Goal: Transaction & Acquisition: Book appointment/travel/reservation

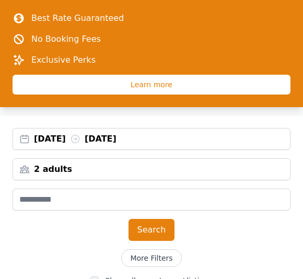
scroll to position [127, 0]
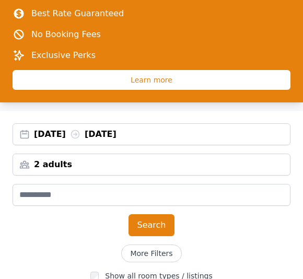
click at [77, 136] on div "[DATE] [DATE]" at bounding box center [162, 134] width 256 height 13
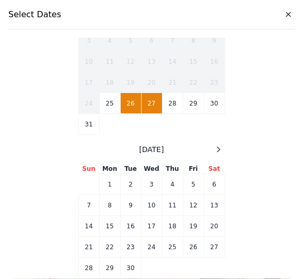
scroll to position [279, 0]
click at [219, 151] on icon at bounding box center [218, 150] width 8 height 8
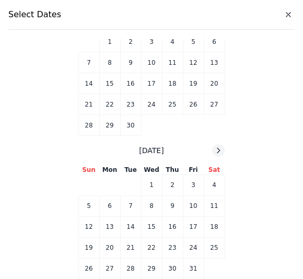
click at [219, 151] on icon at bounding box center [218, 150] width 8 height 8
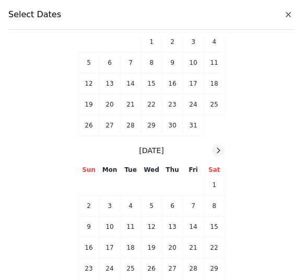
click at [219, 151] on icon at bounding box center [218, 150] width 8 height 8
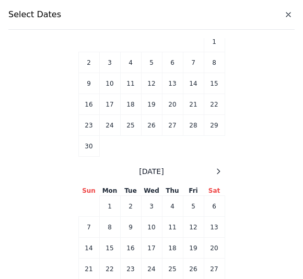
click at [219, 151] on table "Sun Mon Tue Wed Thu Fri Sat 1 2 3 4 5 6 7 8 9 10 11 12 13 14 15 16 17 18 19 20 …" at bounding box center [151, 88] width 147 height 135
click at [220, 168] on icon at bounding box center [218, 171] width 8 height 8
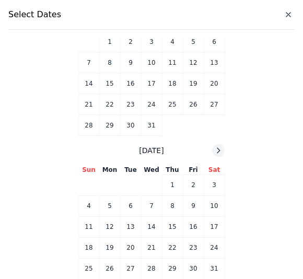
click at [219, 148] on icon at bounding box center [218, 150] width 8 height 8
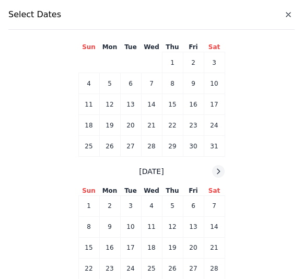
click at [220, 171] on icon at bounding box center [218, 171] width 3 height 5
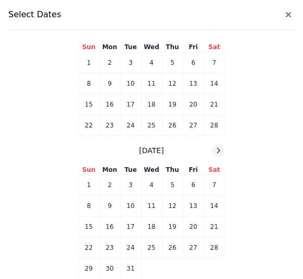
click at [222, 151] on icon at bounding box center [218, 150] width 8 height 8
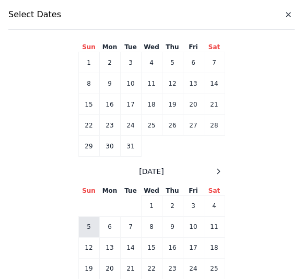
click at [87, 233] on td "5" at bounding box center [88, 226] width 21 height 21
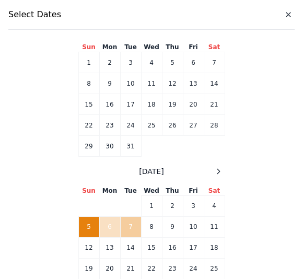
click at [130, 228] on td "7" at bounding box center [130, 226] width 21 height 21
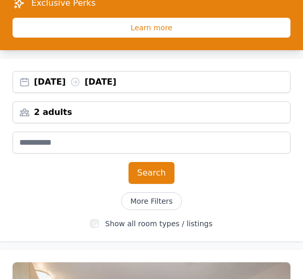
scroll to position [168, 0]
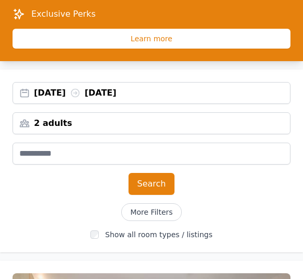
click at [134, 118] on div "2 adults" at bounding box center [151, 123] width 277 height 13
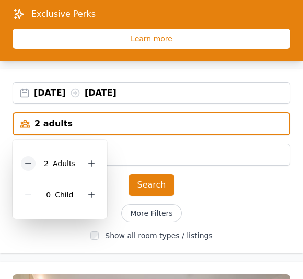
click at [32, 164] on icon at bounding box center [28, 163] width 8 height 8
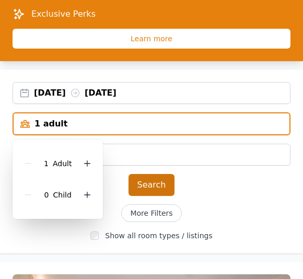
click at [147, 193] on button "Search" at bounding box center [152, 185] width 47 height 22
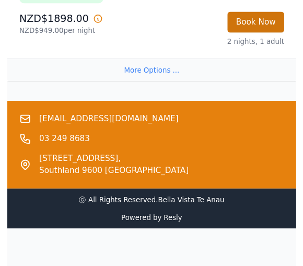
scroll to position [1945, 0]
